Goal: Task Accomplishment & Management: Manage account settings

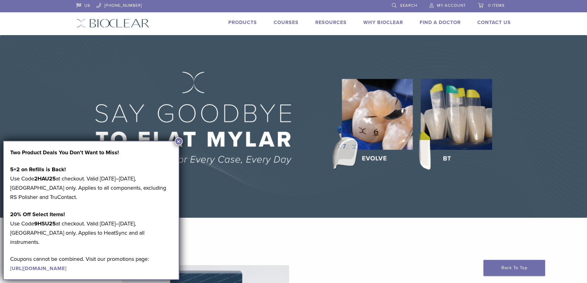
click at [179, 141] on button "×" at bounding box center [179, 142] width 8 height 8
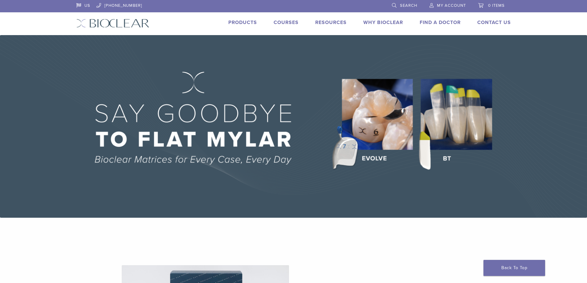
click at [453, 7] on span "My Account" at bounding box center [451, 5] width 29 height 5
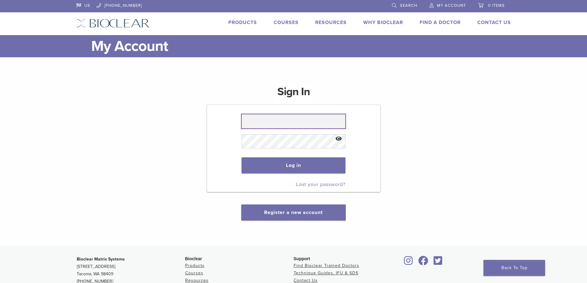
click at [287, 121] on input "text" at bounding box center [294, 121] width 104 height 14
type input "**********"
click at [289, 162] on button "Log in" at bounding box center [294, 166] width 104 height 16
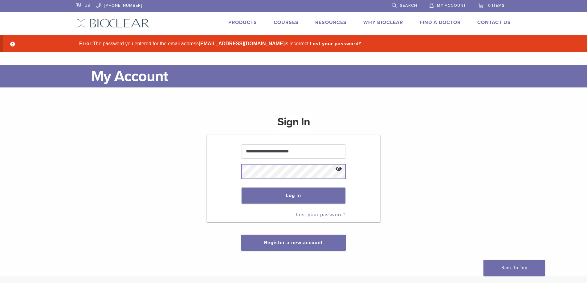
click at [216, 171] on form "**********" at bounding box center [294, 179] width 174 height 88
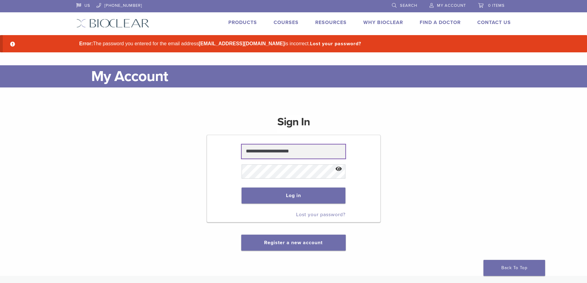
click at [307, 151] on input "**********" at bounding box center [294, 152] width 104 height 14
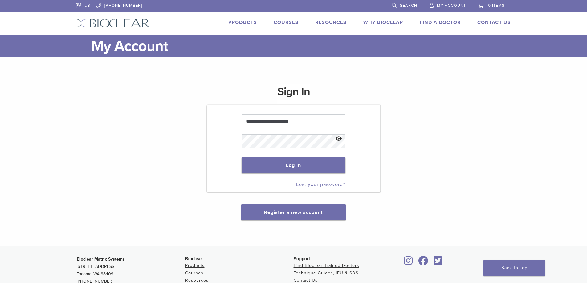
click at [340, 138] on button "Show password" at bounding box center [338, 139] width 13 height 16
click at [337, 162] on button "Log in" at bounding box center [294, 166] width 104 height 16
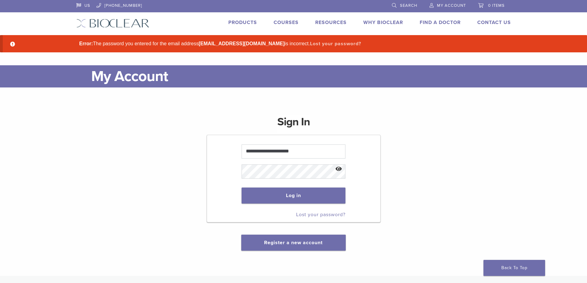
click at [316, 43] on link "Lost your password?" at bounding box center [335, 44] width 51 height 6
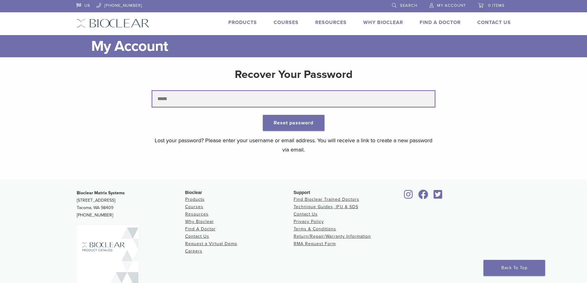
click at [169, 98] on input "text" at bounding box center [293, 99] width 283 height 16
type input "**********"
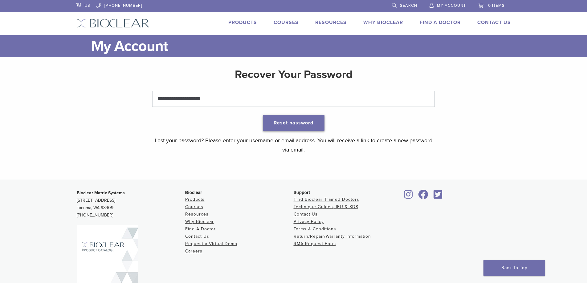
drag, startPoint x: 279, startPoint y: 122, endPoint x: 282, endPoint y: 124, distance: 3.3
click at [282, 123] on button "Reset password" at bounding box center [294, 123] width 62 height 16
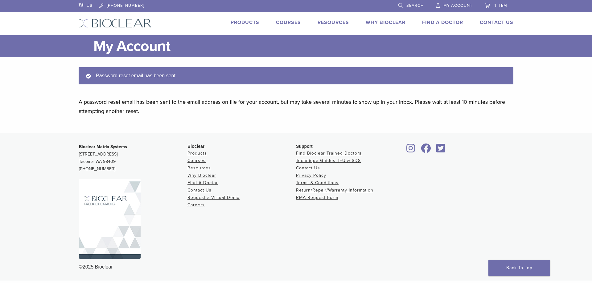
click at [499, 4] on span "1 item" at bounding box center [501, 5] width 13 height 5
click at [575, 121] on main "My Account Close Password reset email has been sent. A password reset email has…" at bounding box center [296, 84] width 592 height 98
click at [459, 6] on span "My Account" at bounding box center [457, 5] width 29 height 5
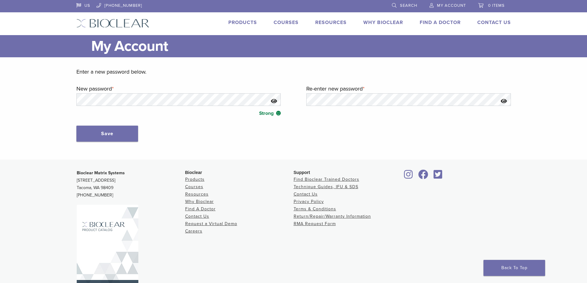
click at [271, 101] on button "Show password" at bounding box center [274, 101] width 13 height 16
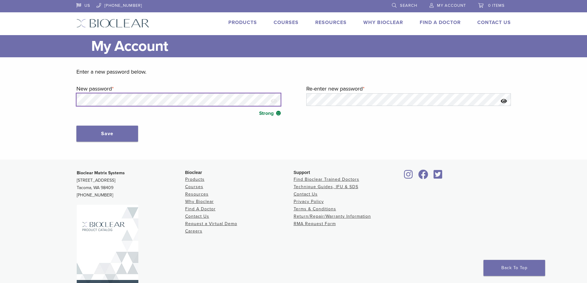
click at [58, 92] on main "My Account Close Enter a new password below. New password * Required Strong Re-…" at bounding box center [293, 97] width 587 height 125
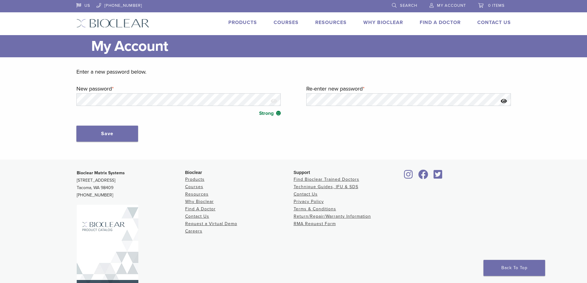
click at [509, 99] on button "Show password" at bounding box center [504, 101] width 13 height 16
click at [102, 138] on button "Save" at bounding box center [107, 134] width 62 height 16
